Goal: Task Accomplishment & Management: Use online tool/utility

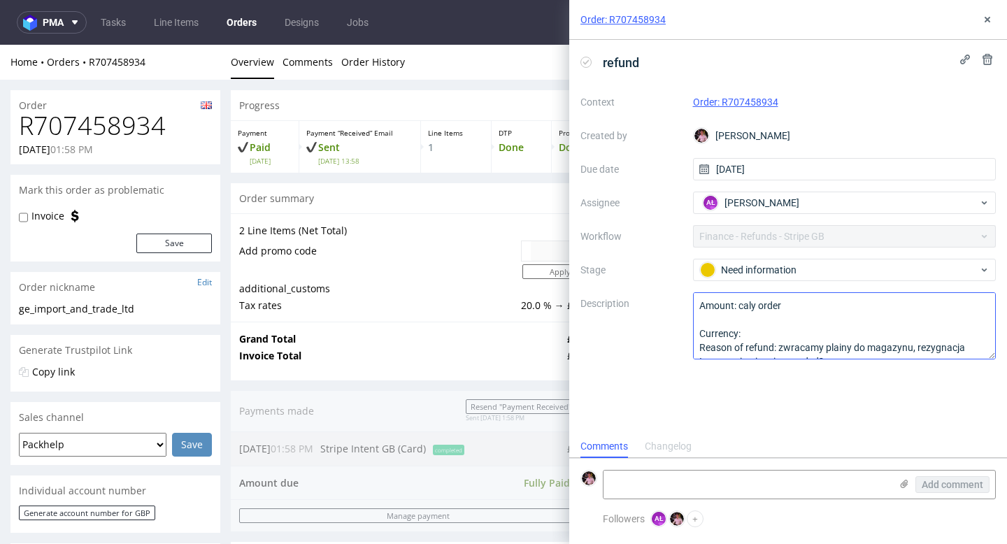
scroll to position [4, 0]
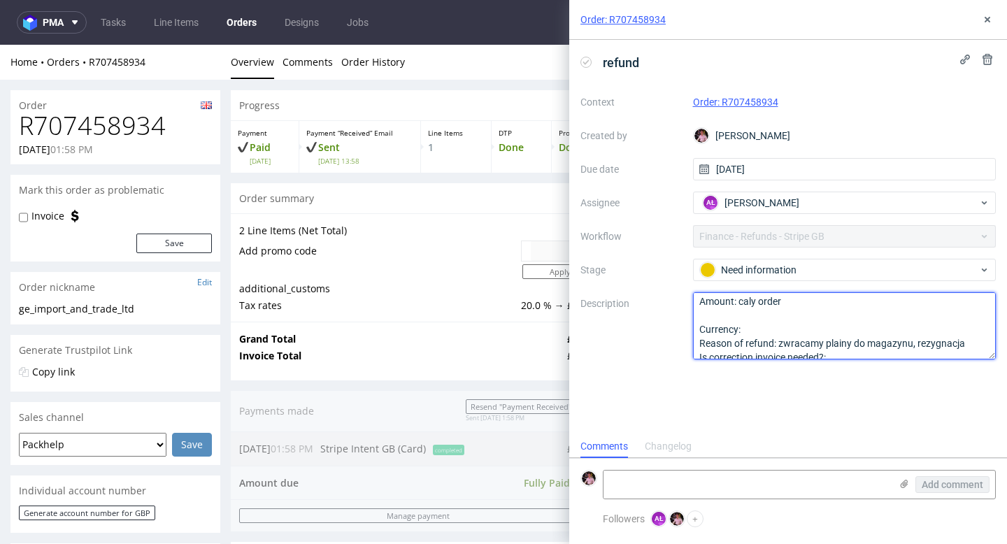
click at [965, 341] on textarea "Amount: caly order Currency: Reason of refund: zwracamy plainy do magazynu, rez…" at bounding box center [845, 325] width 304 height 67
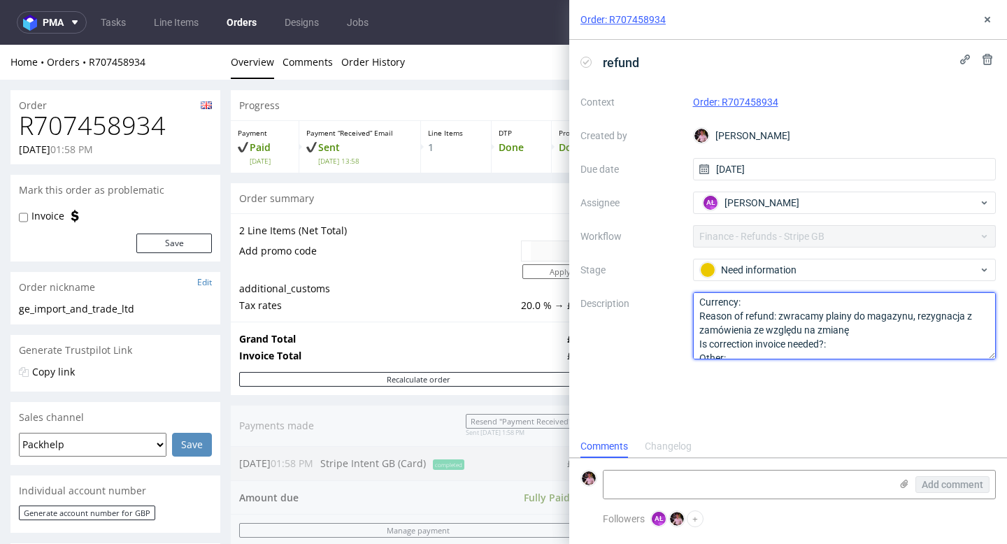
scroll to position [39, 0]
click at [863, 323] on textarea "Amount: caly order Currency: Reason of refund: zwracamy plainy do magazynu, rez…" at bounding box center [845, 325] width 304 height 67
click at [906, 330] on textarea "Amount: caly order Currency: Reason of refund: zwracamy plainy do magazynu, rez…" at bounding box center [845, 325] width 304 height 67
type textarea "Amount: caly order Currency: Reason of refund: zwracamy plainy do magazynu, rez…"
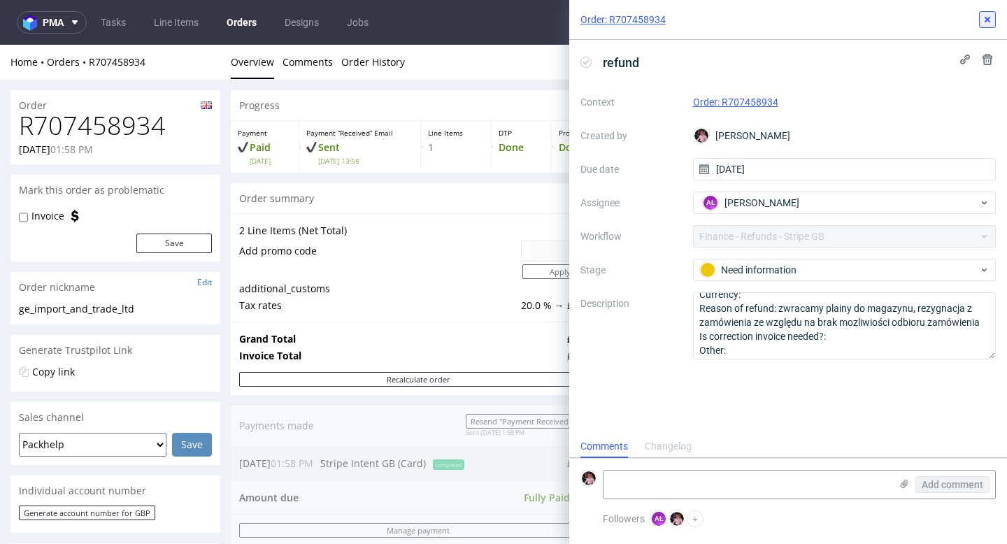
click at [991, 13] on button at bounding box center [987, 19] width 17 height 17
